Goal: Task Accomplishment & Management: Manage account settings

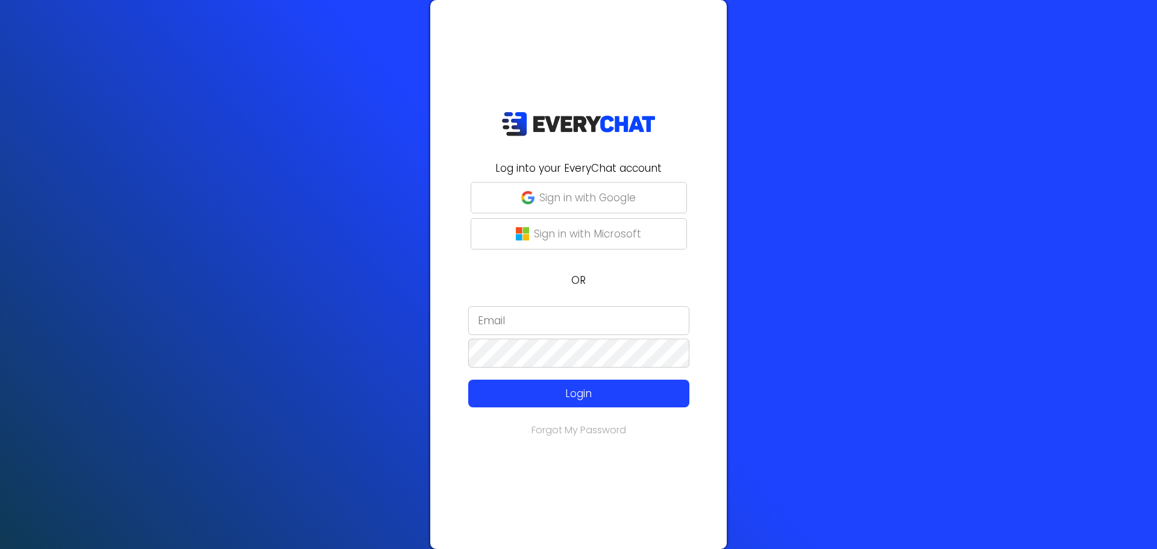
click at [526, 317] on input "email" at bounding box center [578, 320] width 221 height 29
click at [522, 277] on p "OR" at bounding box center [578, 280] width 282 height 16
click at [565, 205] on button "Sign in with Google" at bounding box center [579, 197] width 216 height 31
click at [551, 188] on button "Sign in with Google" at bounding box center [579, 197] width 216 height 31
